Goal: Task Accomplishment & Management: Complete application form

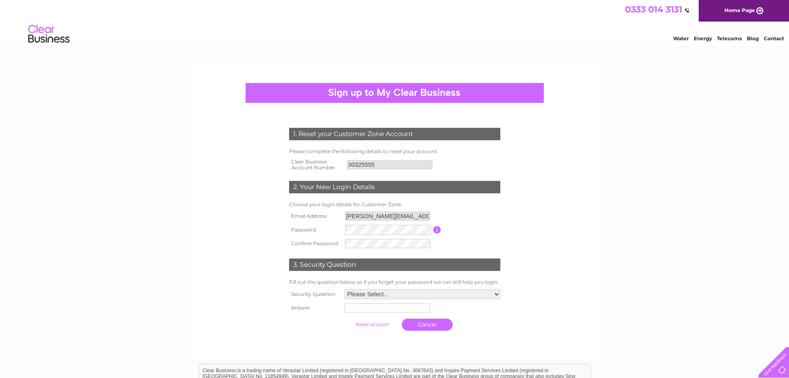
click at [249, 226] on form "1. Reset your Customer Zone Account Please complete the following details to re…" at bounding box center [395, 231] width 395 height 240
drag, startPoint x: 230, startPoint y: 251, endPoint x: 306, endPoint y: 247, distance: 76.3
click at [230, 251] on form "1. Reset your Customer Zone Account Please complete the following details to re…" at bounding box center [395, 231] width 395 height 240
click at [381, 295] on select "Please Select.. In what town or city was your first job? In what town or city d…" at bounding box center [422, 293] width 157 height 11
select select "5"
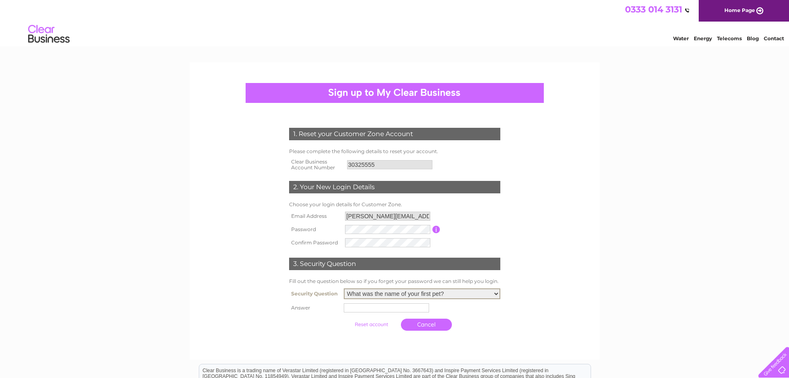
click at [344, 288] on select "Please Select.. In what town or city was your first job? In what town or city d…" at bounding box center [422, 293] width 157 height 11
drag, startPoint x: 357, startPoint y: 307, endPoint x: 363, endPoint y: 305, distance: 6.8
click at [357, 307] on input "text" at bounding box center [386, 307] width 85 height 9
type input "Theo"
click at [366, 324] on input "submit" at bounding box center [372, 323] width 51 height 12
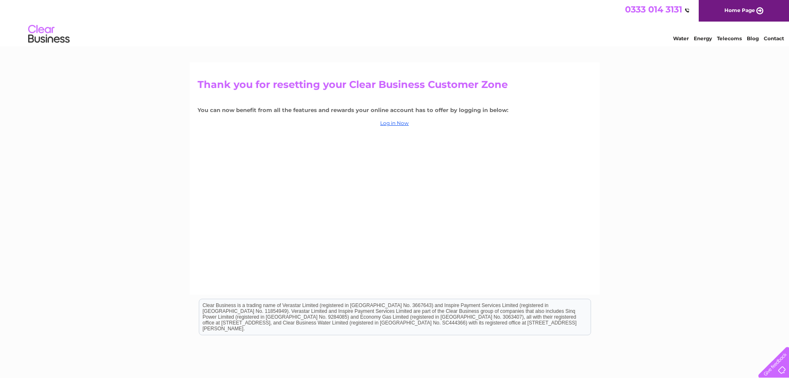
click at [744, 12] on link "Home Page" at bounding box center [744, 11] width 90 height 22
